Goal: Transaction & Acquisition: Purchase product/service

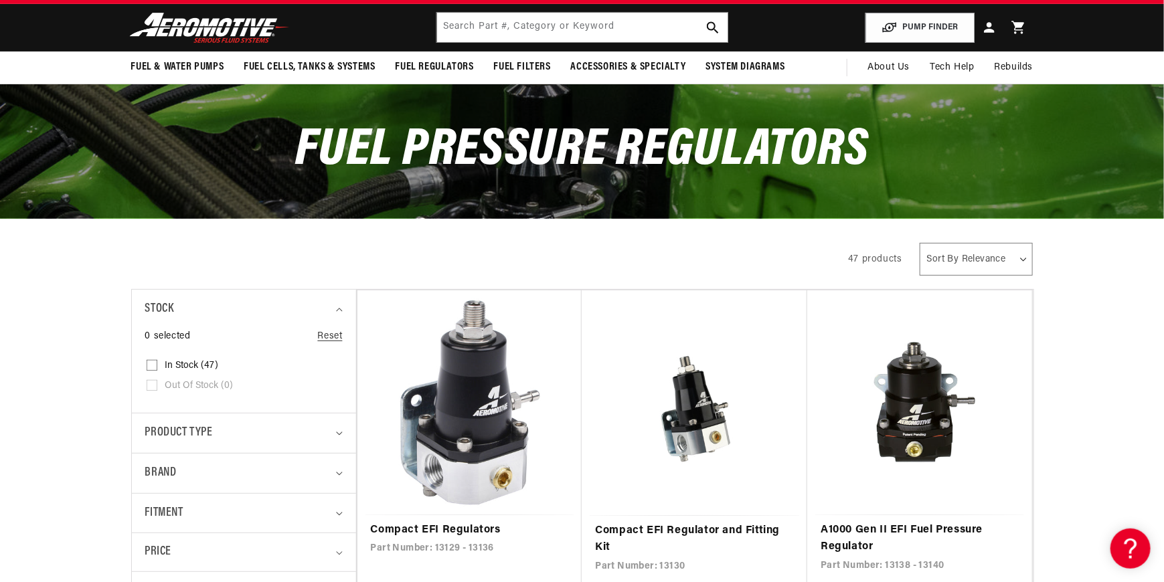
scroll to position [134, 0]
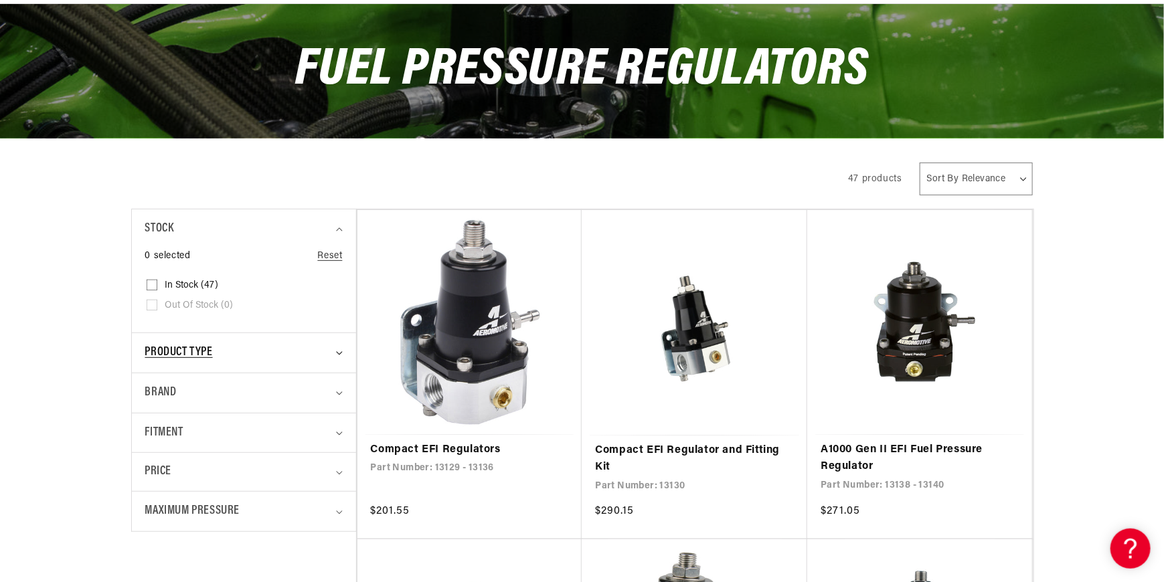
click at [327, 349] on div "Product type" at bounding box center [238, 352] width 186 height 19
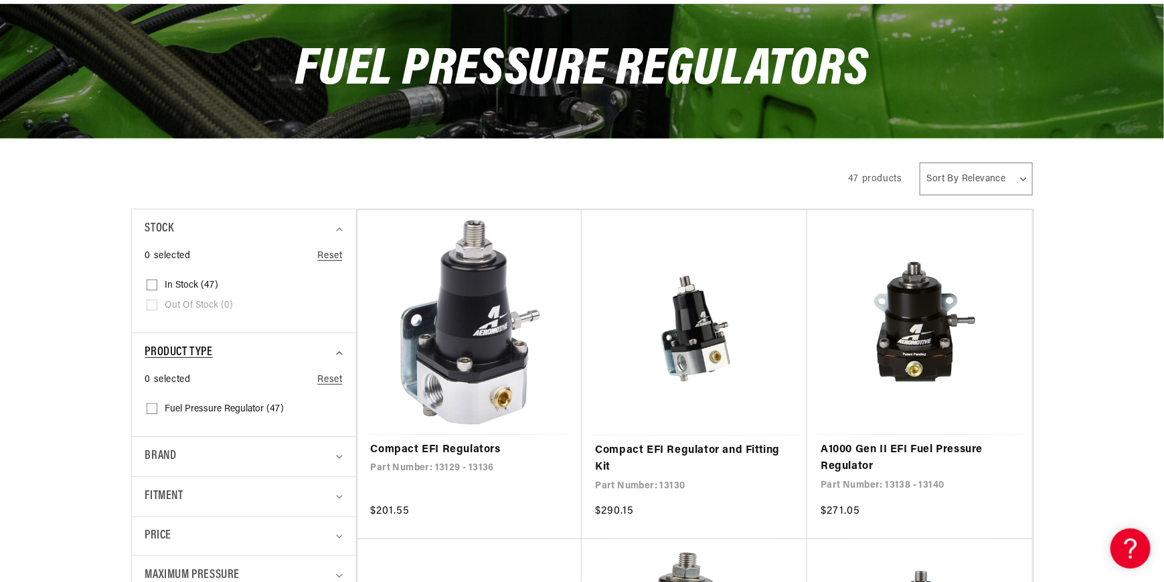
click at [327, 349] on div "Product type" at bounding box center [238, 352] width 186 height 19
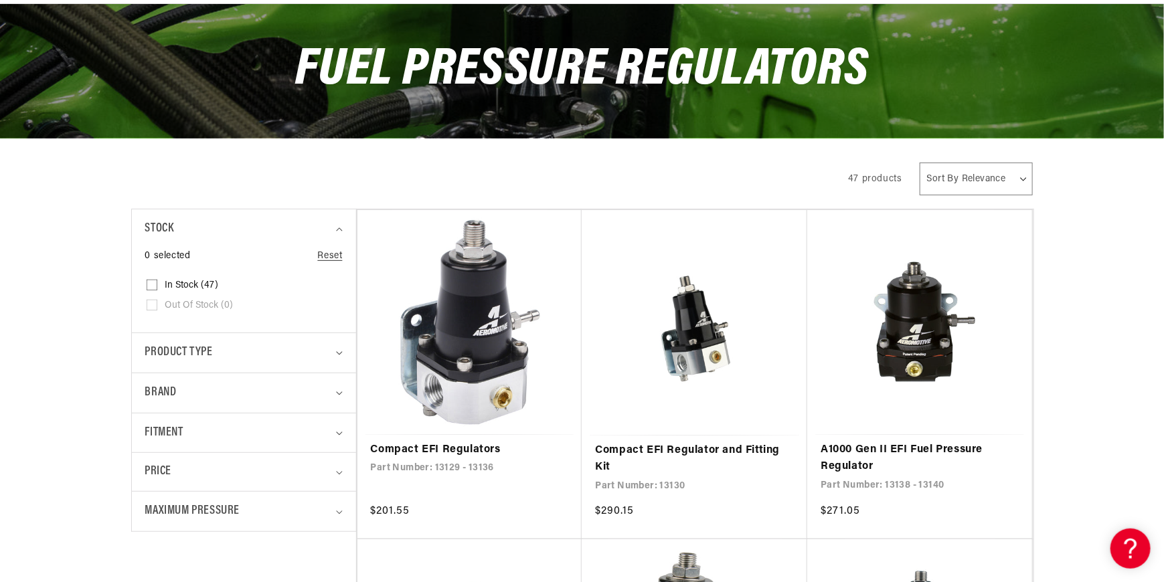
click at [355, 515] on details "Maximum Pressure 0 selected Reset Maximum Pressure 5 PSI (1) 5 PSI (1 product) …" at bounding box center [244, 511] width 224 height 40
click at [345, 510] on details "Maximum Pressure 0 selected Reset Maximum Pressure 5 PSI (1) 5 PSI (1 product) …" at bounding box center [244, 511] width 224 height 40
click at [339, 511] on icon "Maximum Pressure (0 selected)" at bounding box center [339, 513] width 7 height 4
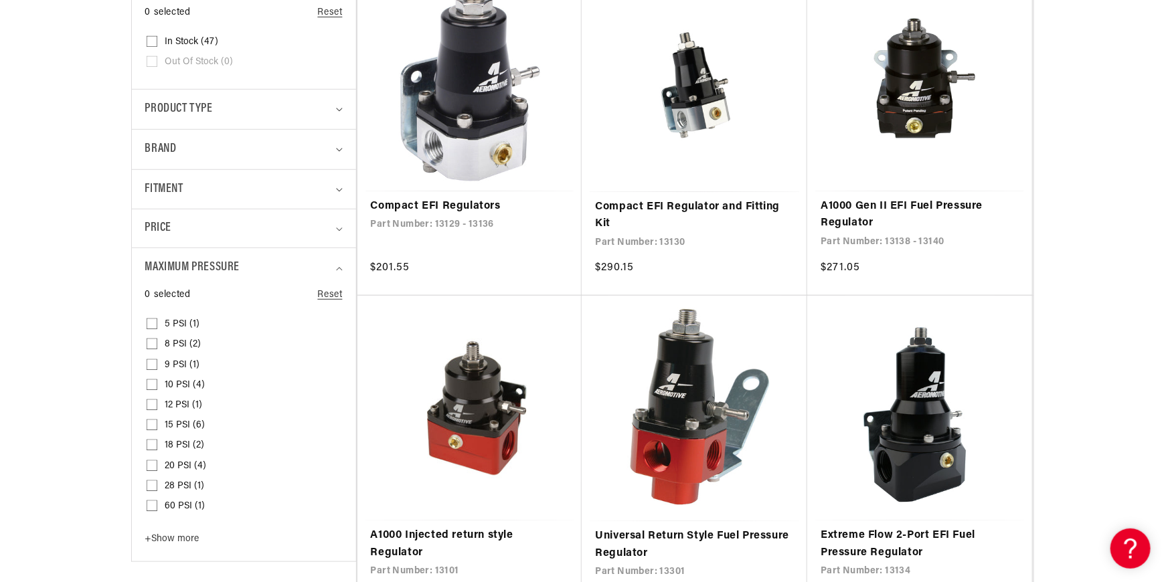
scroll to position [401, 0]
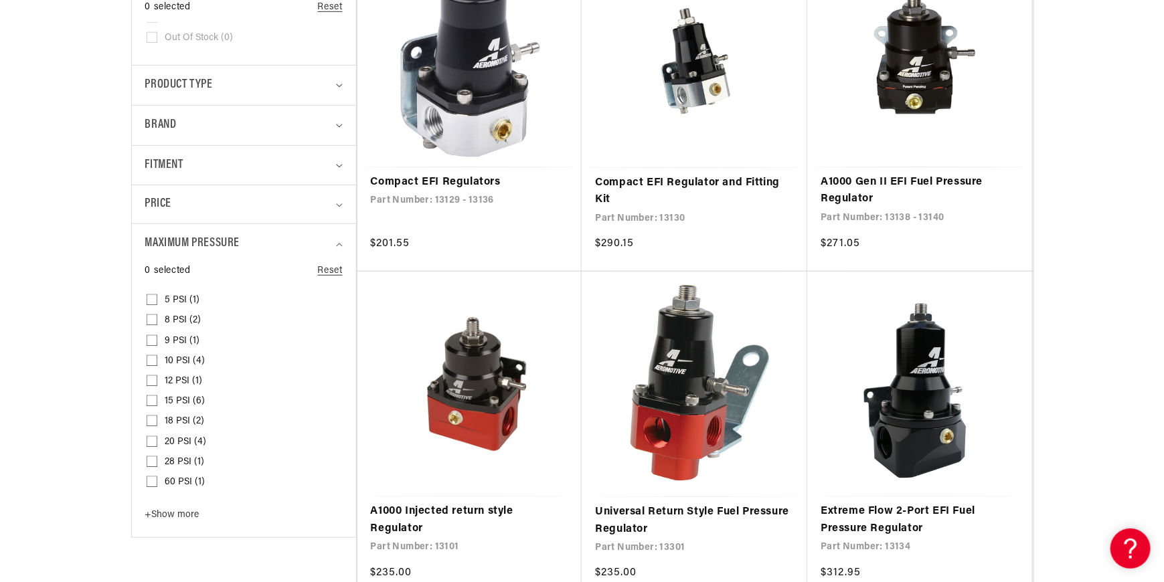
click at [151, 399] on input "15 PSI (6) 15 PSI (6 products)" at bounding box center [152, 403] width 11 height 11
checkbox input "true"
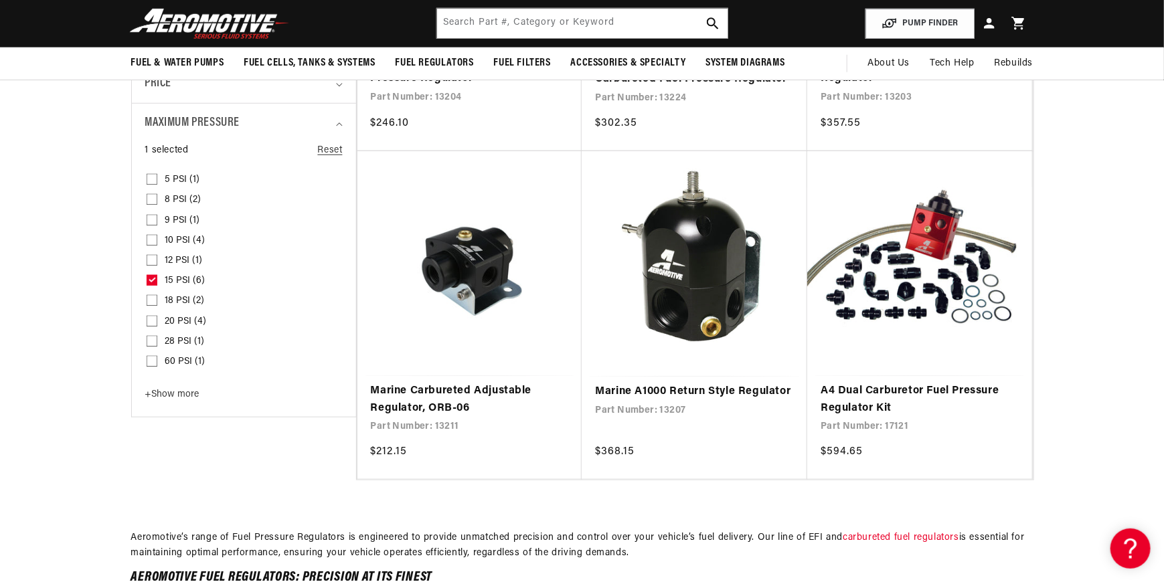
scroll to position [268, 0]
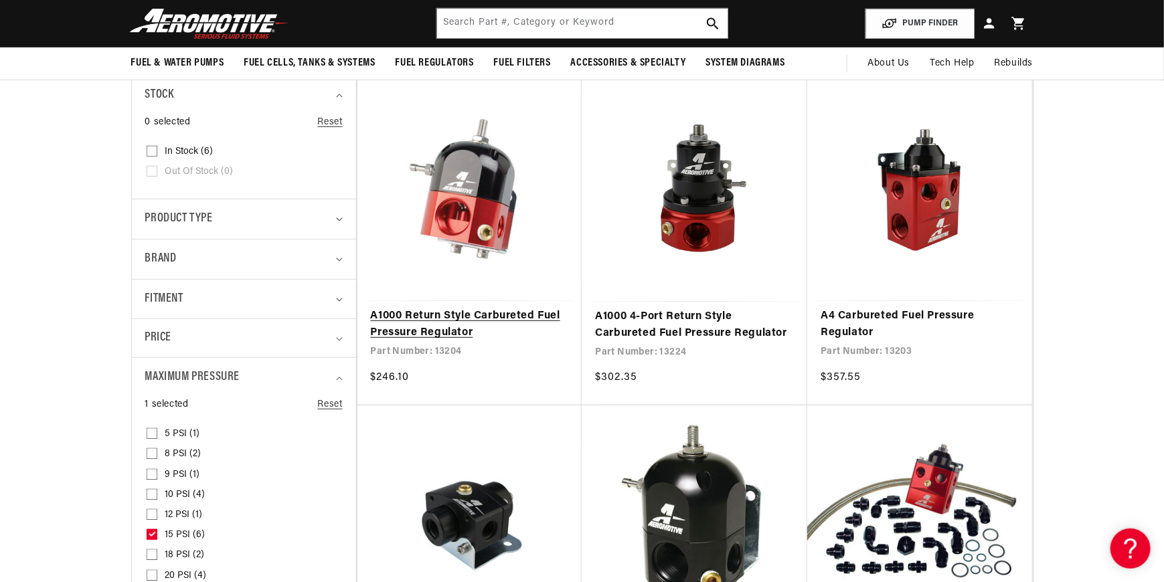
click at [460, 308] on link "A1000 Return Style Carbureted Fuel Pressure Regulator" at bounding box center [470, 325] width 198 height 34
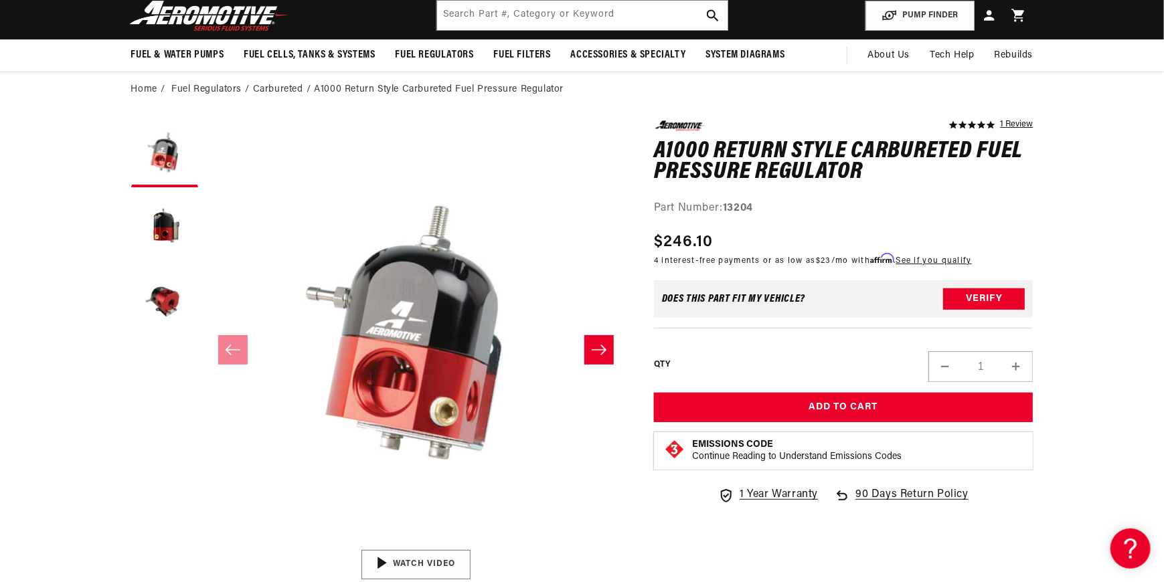
scroll to position [134, 0]
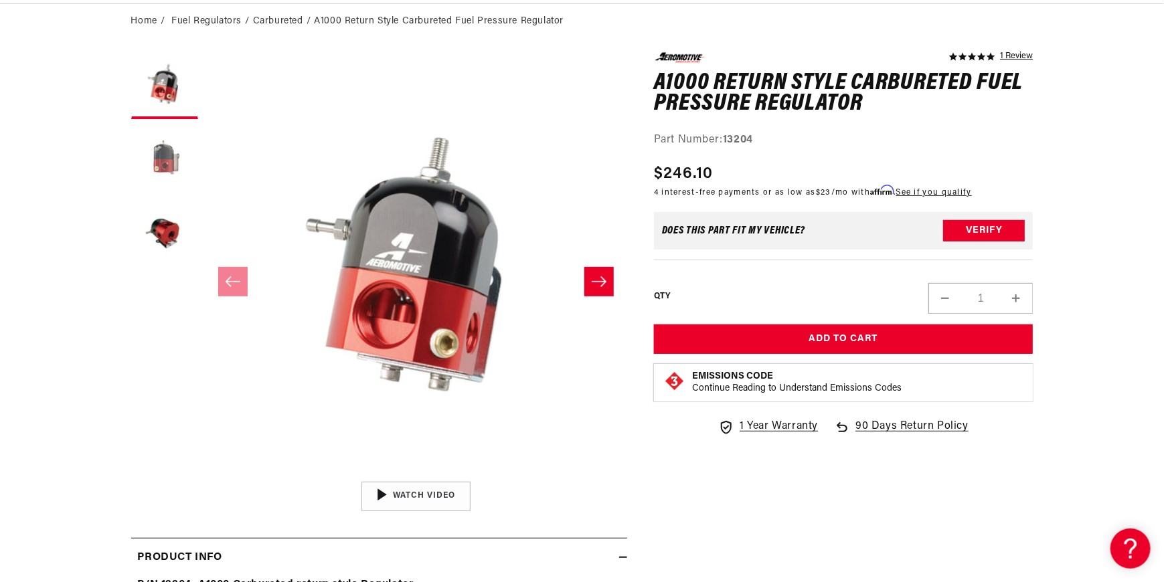
click at [153, 164] on button "Load image 2 in gallery view" at bounding box center [164, 159] width 67 height 67
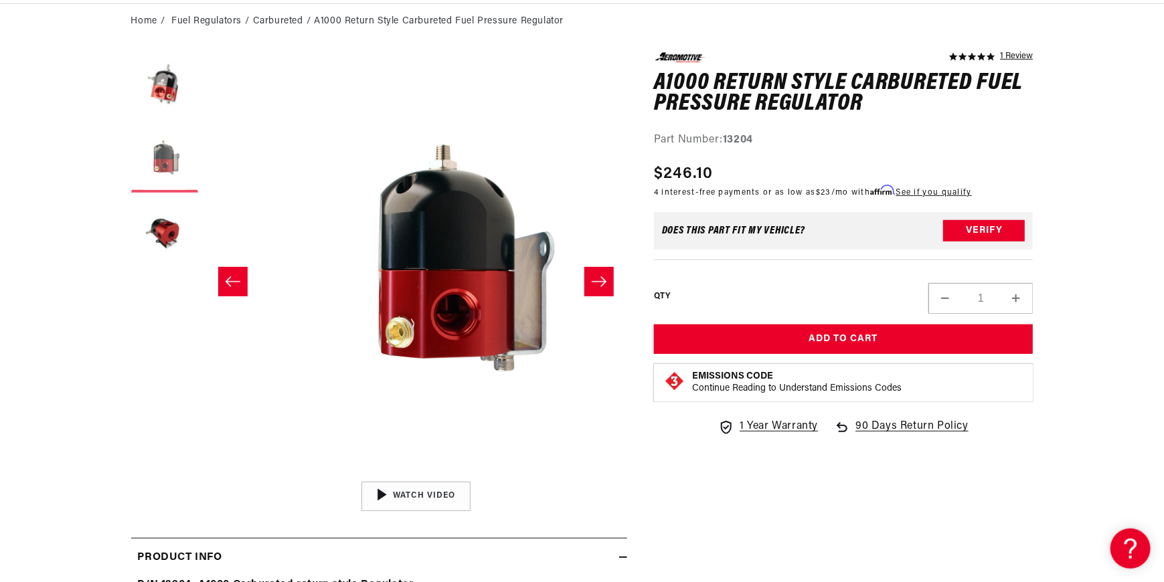
scroll to position [0, 422]
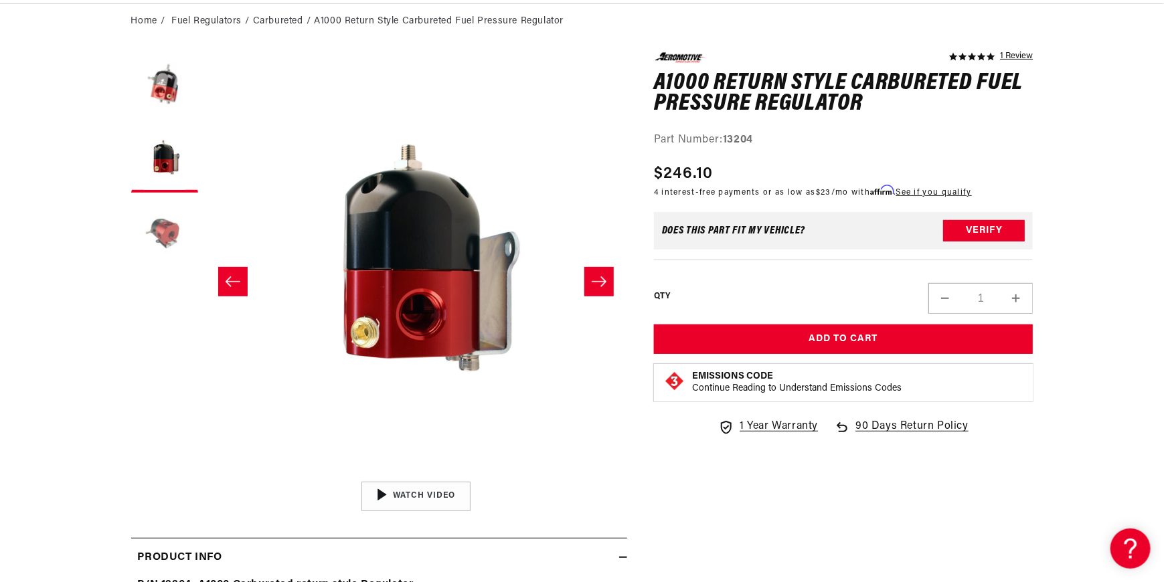
click at [168, 244] on button "Load image 3 in gallery view" at bounding box center [164, 232] width 67 height 67
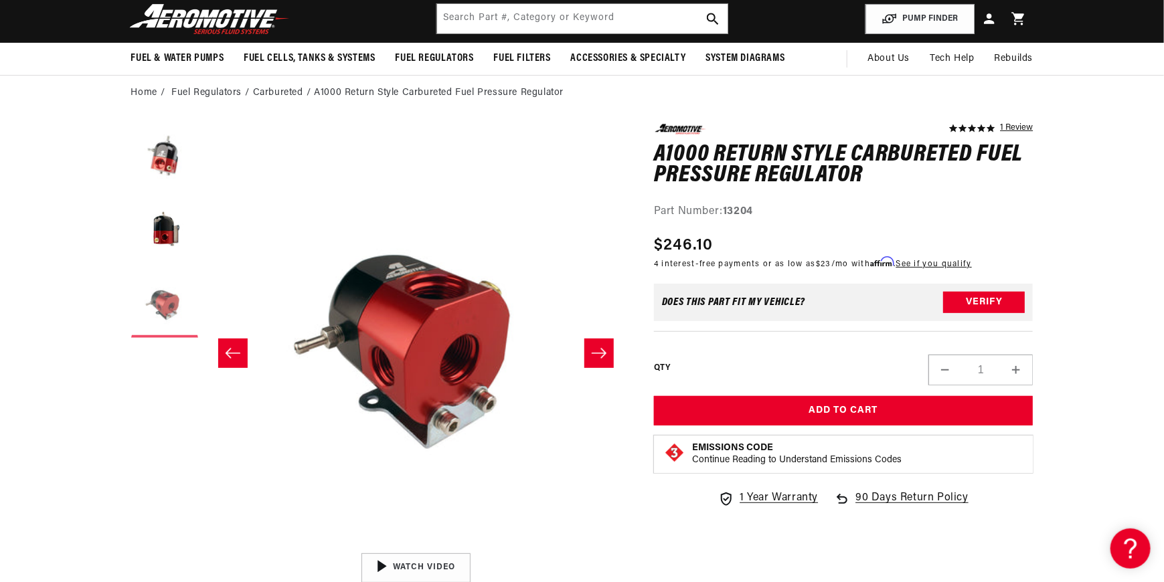
scroll to position [0, 0]
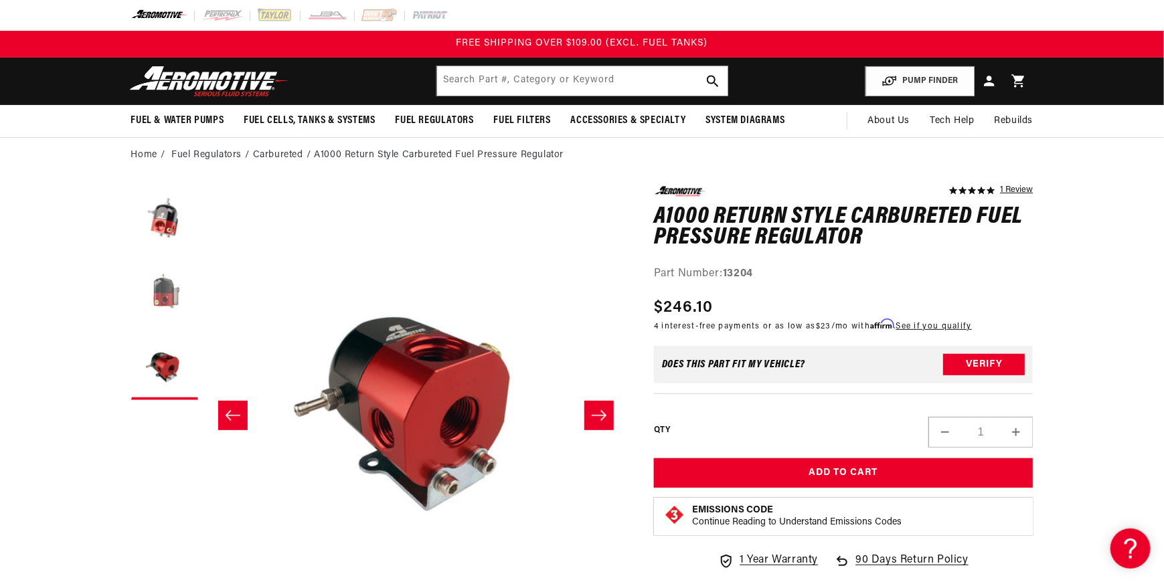
click at [169, 294] on button "Load image 2 in gallery view" at bounding box center [164, 293] width 67 height 67
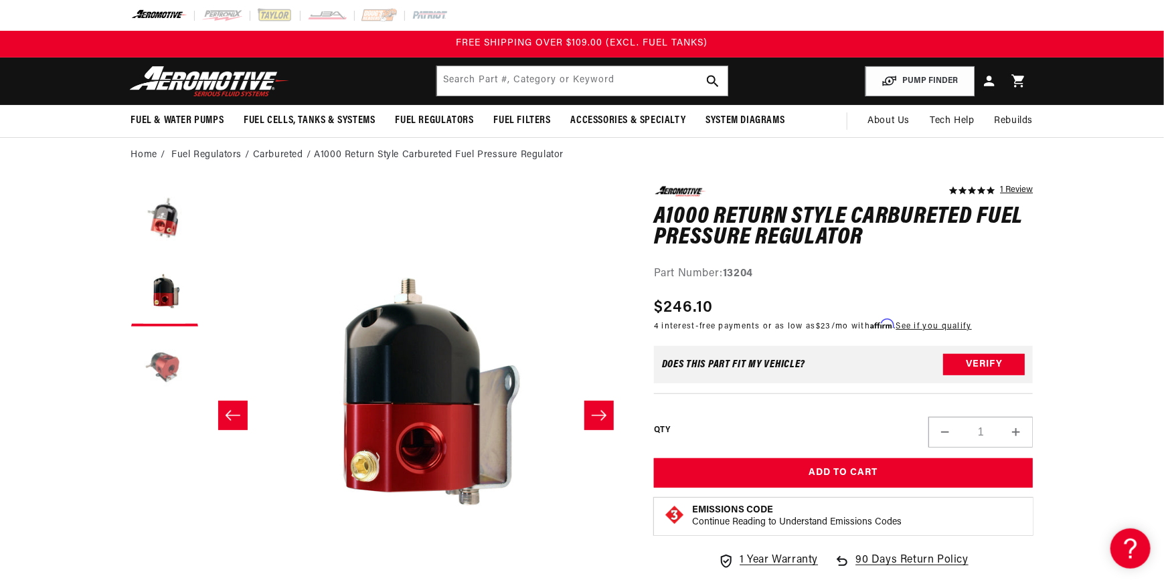
click at [146, 377] on button "Load image 3 in gallery view" at bounding box center [164, 366] width 67 height 67
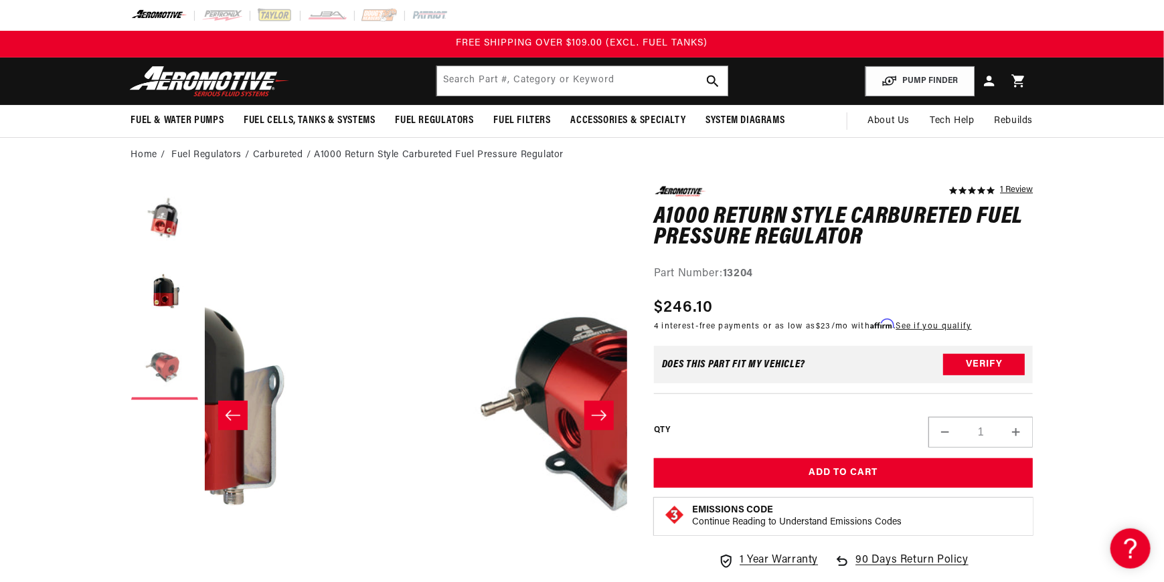
scroll to position [0, 844]
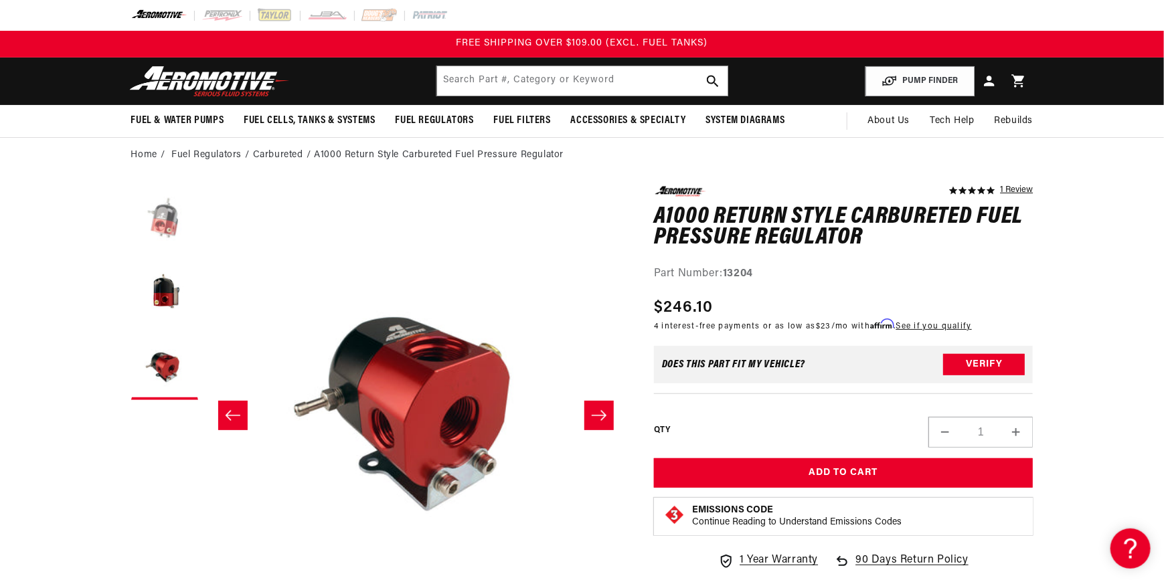
click at [161, 216] on button "Load image 1 in gallery view" at bounding box center [164, 219] width 67 height 67
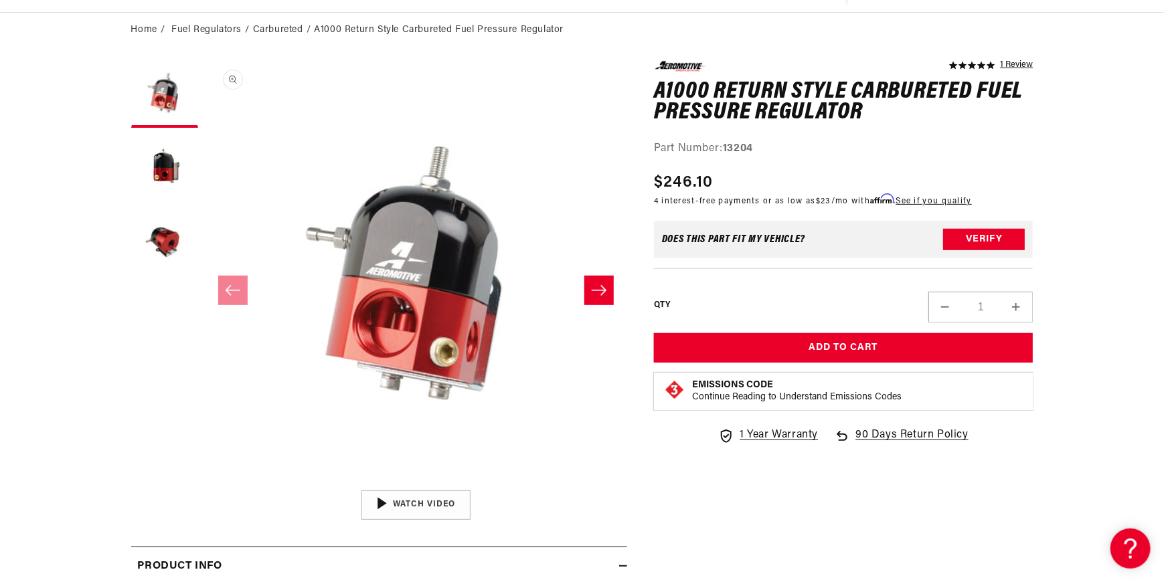
scroll to position [134, 0]
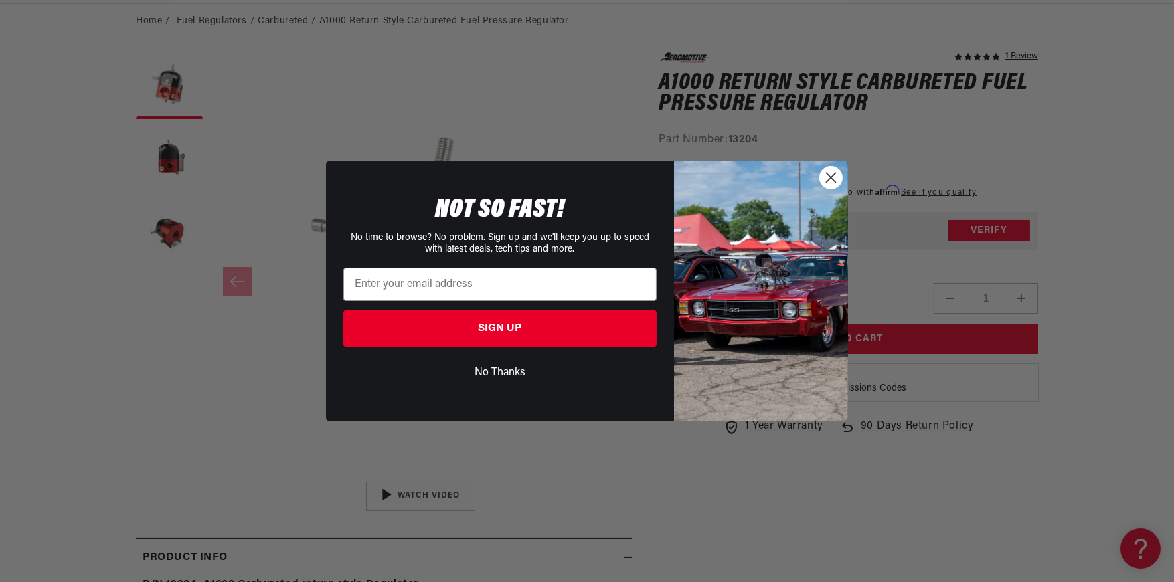
click at [830, 179] on icon "Close dialog" at bounding box center [830, 177] width 23 height 23
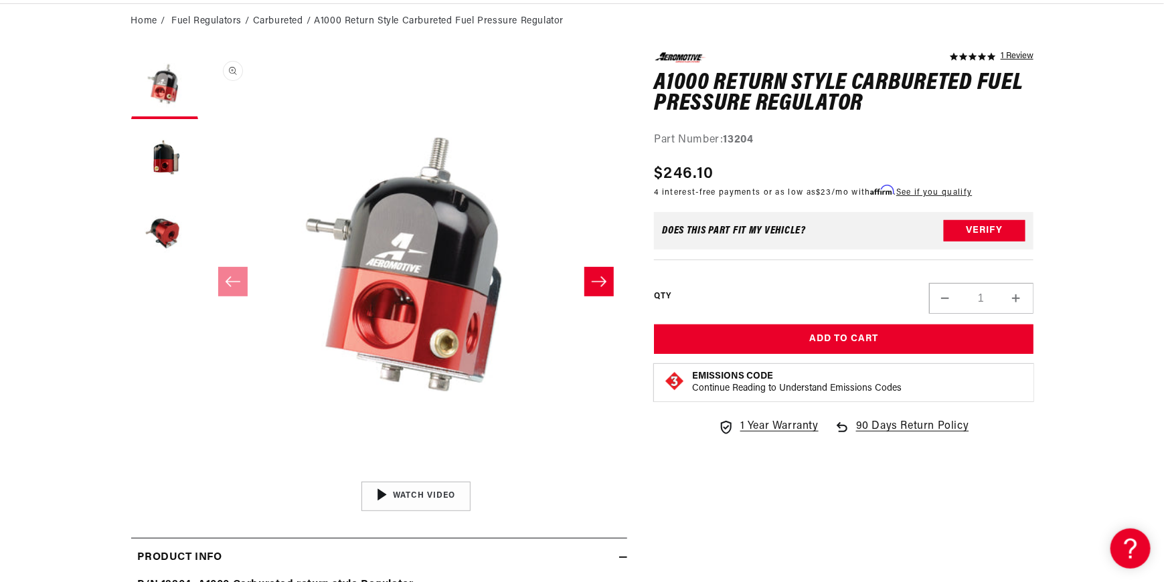
scroll to position [0, 0]
